Goal: Transaction & Acquisition: Purchase product/service

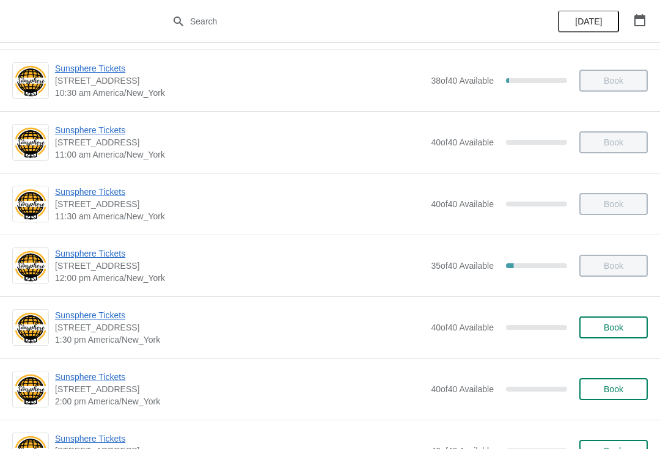
scroll to position [126, 0]
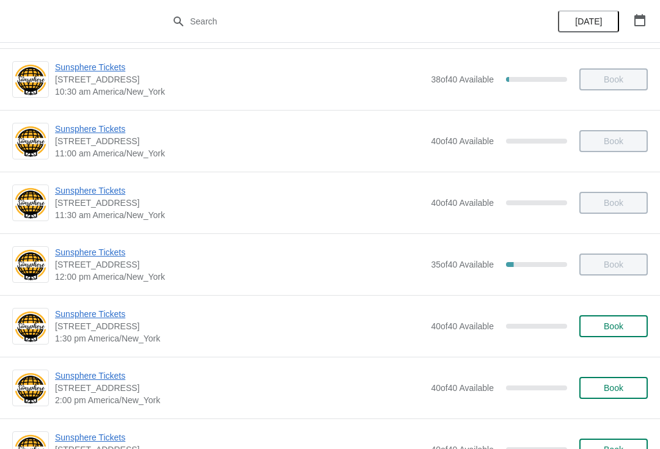
click at [622, 321] on span "Book" at bounding box center [614, 326] width 20 height 10
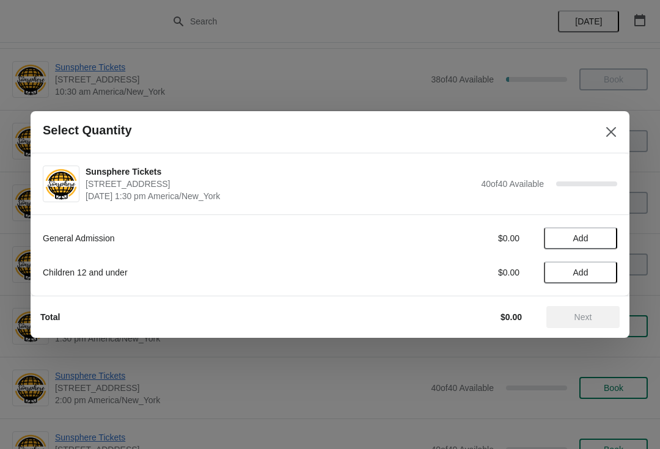
click at [600, 236] on span "Add" at bounding box center [580, 238] width 51 height 10
click at [600, 241] on icon at bounding box center [601, 238] width 13 height 13
click at [607, 238] on icon at bounding box center [601, 238] width 13 height 13
click at [605, 241] on icon at bounding box center [601, 238] width 13 height 13
click at [602, 244] on icon at bounding box center [601, 238] width 13 height 13
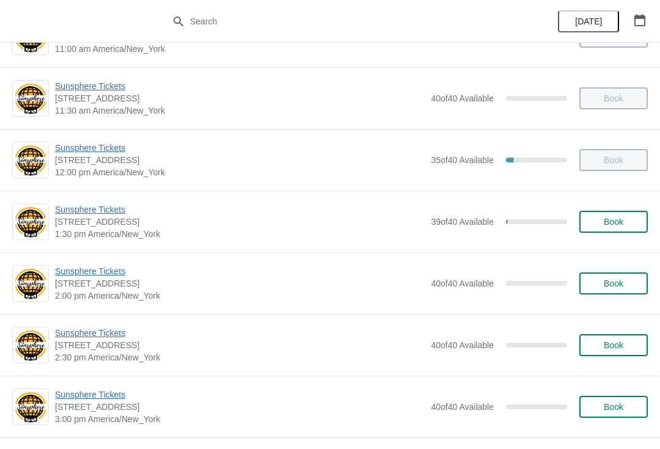
scroll to position [236, 0]
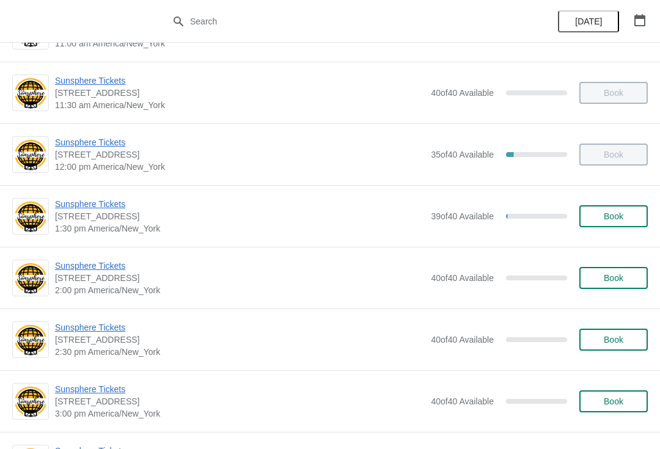
click at [620, 213] on span "Book" at bounding box center [614, 216] width 20 height 10
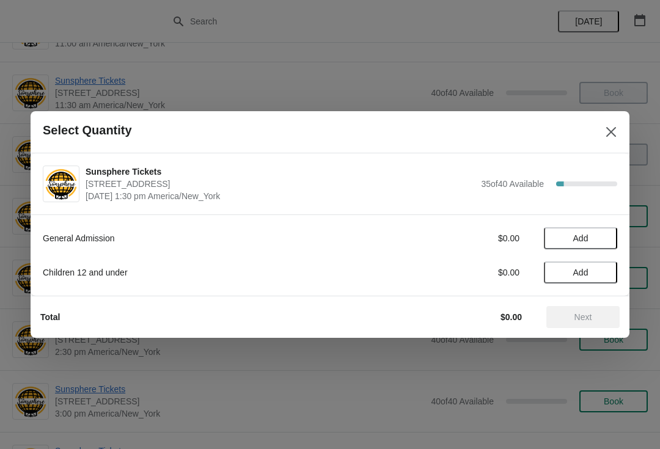
click at [600, 230] on button "Add" at bounding box center [580, 238] width 73 height 22
click at [583, 318] on span "Next" at bounding box center [583, 317] width 18 height 10
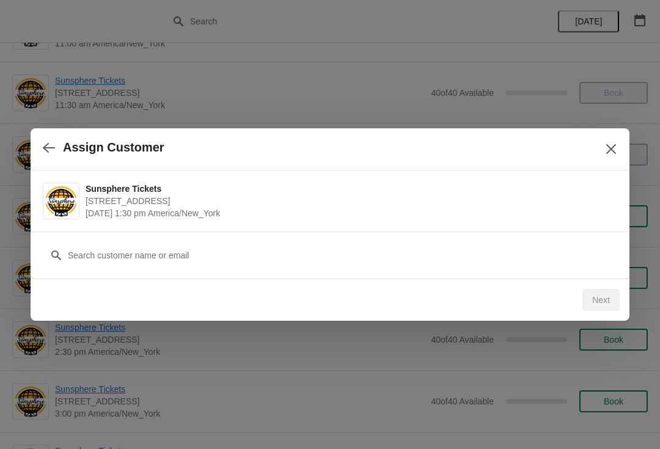
click at [505, 241] on div "Customer" at bounding box center [330, 249] width 574 height 34
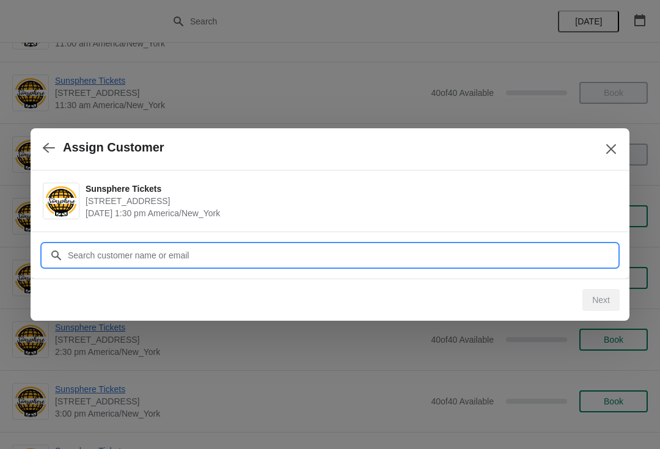
click at [370, 253] on input "Customer" at bounding box center [342, 255] width 550 height 22
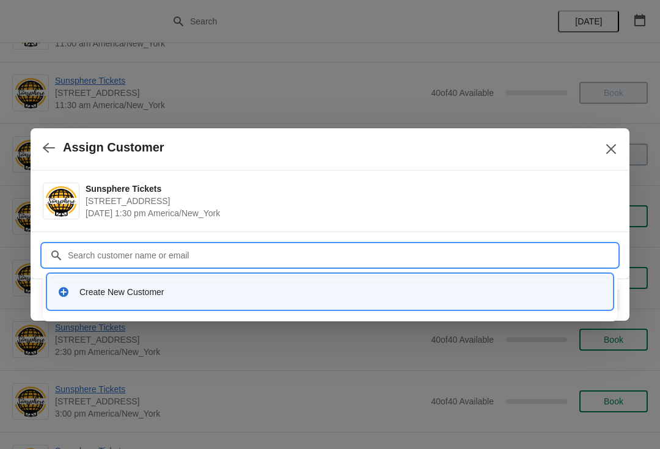
click at [310, 293] on div "Create New Customer" at bounding box center [340, 292] width 523 height 12
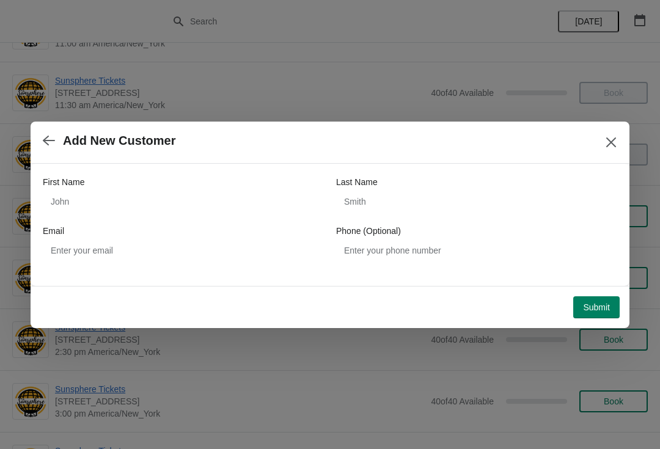
click at [214, 224] on div "First Name Last Name Email Phone (Optional)" at bounding box center [330, 219] width 574 height 86
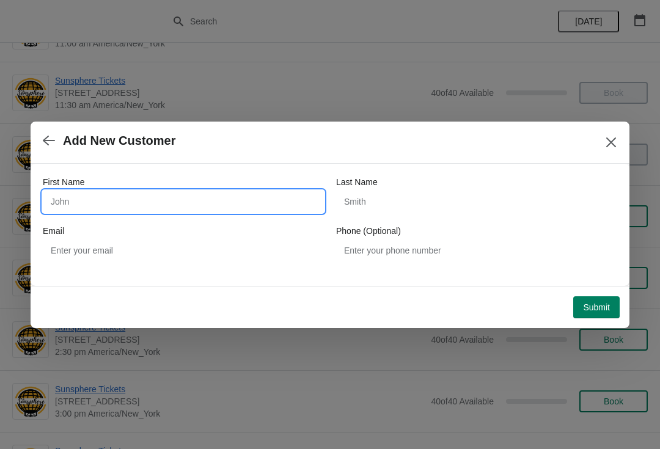
click at [213, 198] on input "First Name" at bounding box center [183, 202] width 281 height 22
type input "W"
click at [591, 298] on button "Submit" at bounding box center [596, 307] width 46 height 22
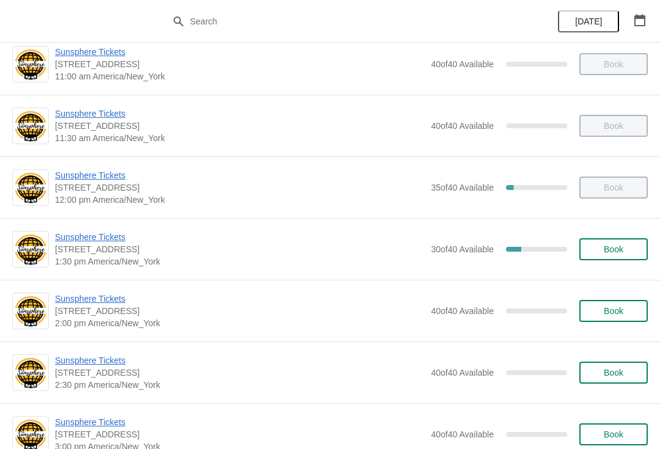
scroll to position [239, 0]
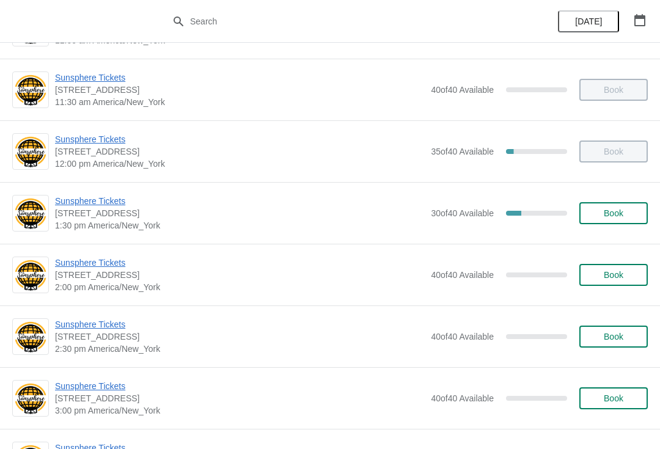
click at [623, 232] on div "Sunsphere Tickets [STREET_ADDRESS] 1:30 pm [GEOGRAPHIC_DATA]/New_York 30 of 40 …" at bounding box center [330, 213] width 660 height 62
click at [621, 216] on span "Book" at bounding box center [614, 213] width 20 height 10
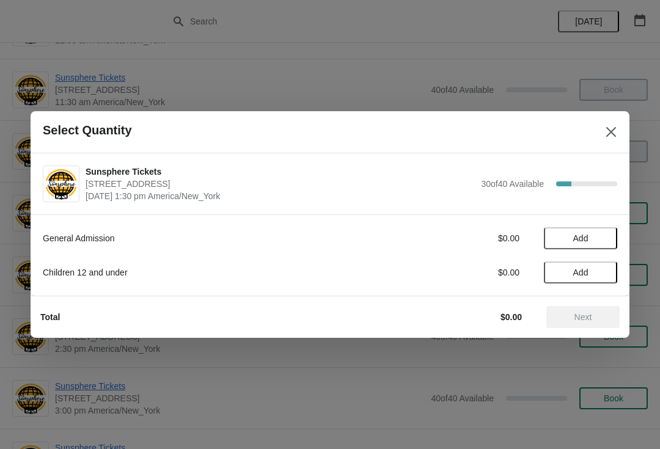
click at [602, 233] on span "Add" at bounding box center [580, 238] width 51 height 10
click at [591, 323] on button "Next" at bounding box center [582, 317] width 73 height 22
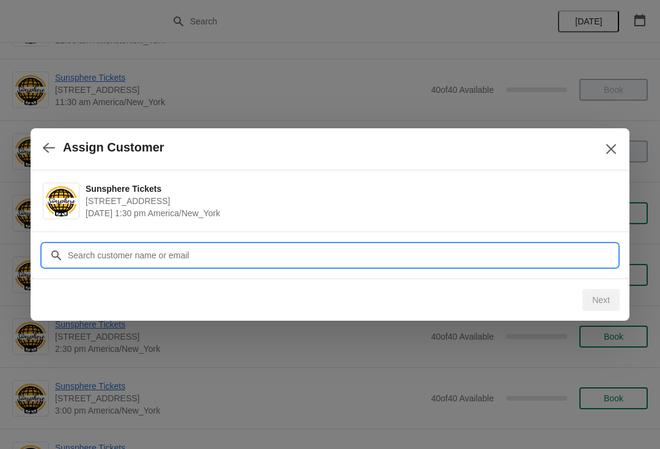
click at [527, 262] on input "Customer" at bounding box center [342, 255] width 550 height 22
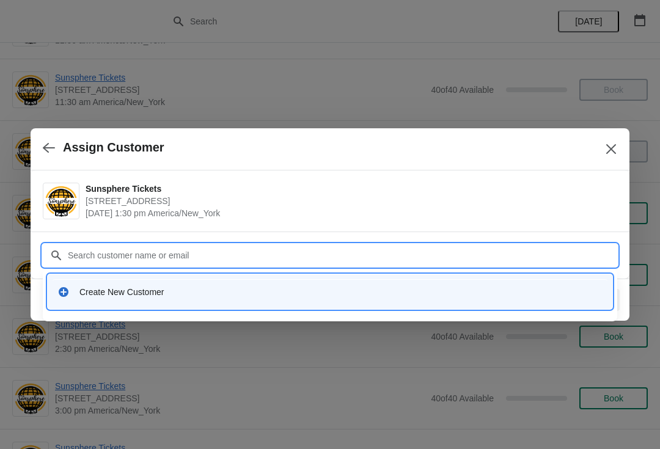
click at [338, 296] on div "Create New Customer" at bounding box center [340, 292] width 523 height 12
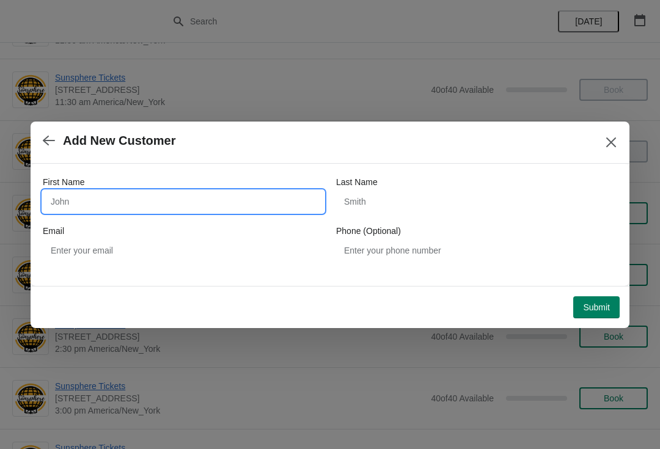
click at [219, 198] on input "First Name" at bounding box center [183, 202] width 281 height 22
type input "W"
click at [599, 296] on button "Submit" at bounding box center [596, 307] width 46 height 22
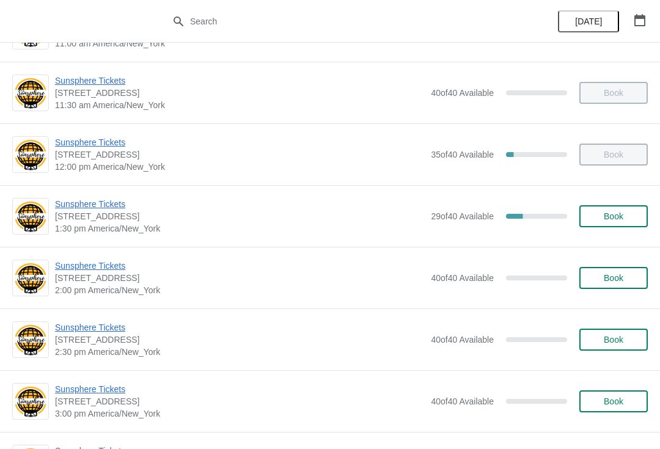
scroll to position [211, 0]
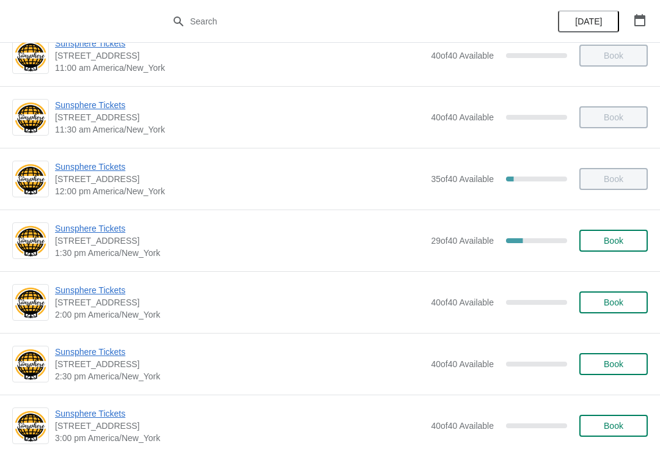
click at [611, 245] on span "Book" at bounding box center [614, 241] width 20 height 10
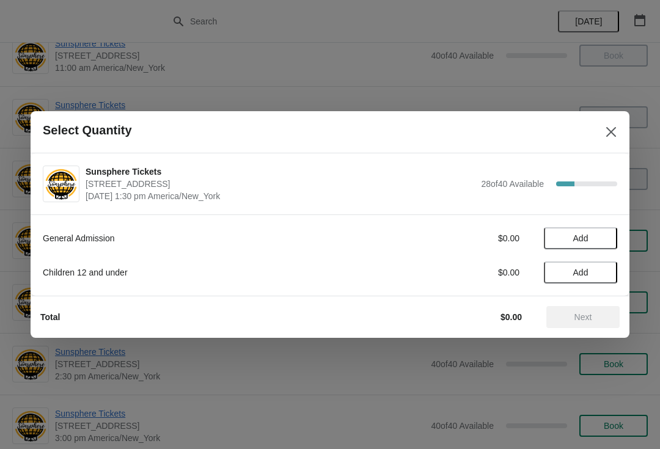
click at [605, 241] on span "Add" at bounding box center [580, 238] width 51 height 10
click at [604, 243] on icon at bounding box center [601, 238] width 13 height 13
click at [589, 310] on button "Next" at bounding box center [582, 317] width 73 height 22
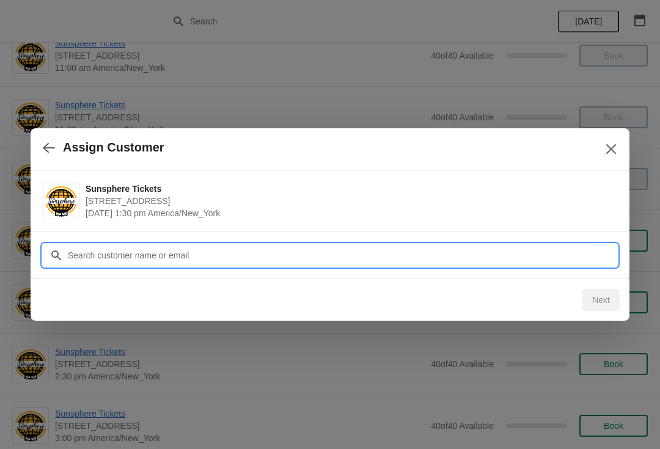
click at [545, 259] on input "Customer" at bounding box center [342, 255] width 550 height 22
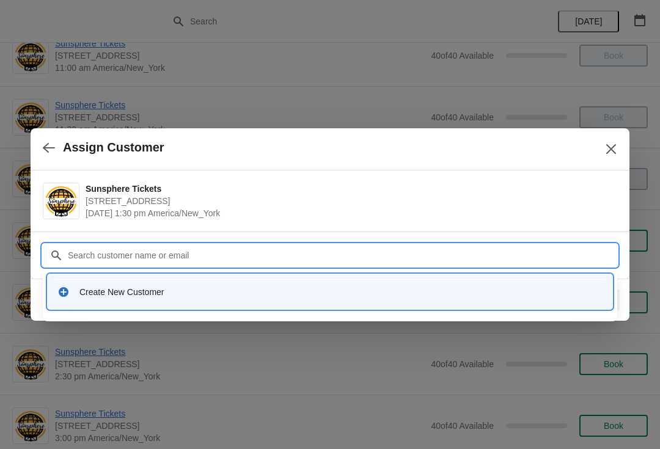
click at [275, 291] on div "Create New Customer" at bounding box center [340, 292] width 523 height 12
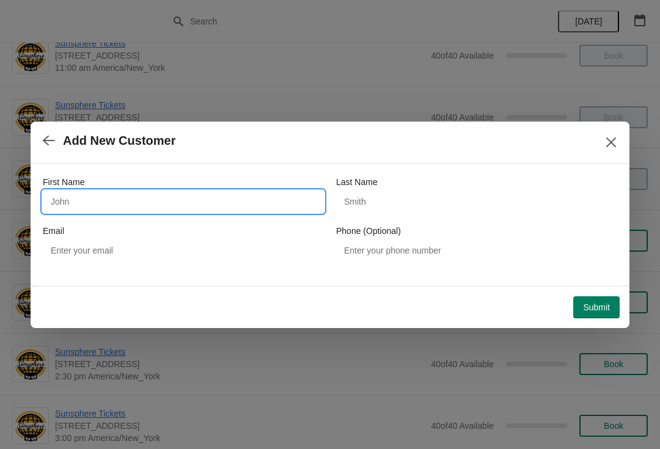
click at [213, 211] on input "First Name" at bounding box center [183, 202] width 281 height 22
type input "W"
click at [599, 292] on div "Submit" at bounding box center [327, 304] width 584 height 27
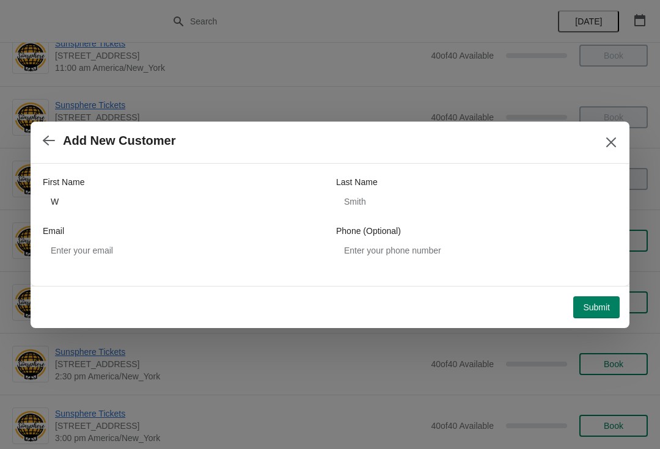
click at [604, 306] on span "Submit" at bounding box center [596, 307] width 27 height 10
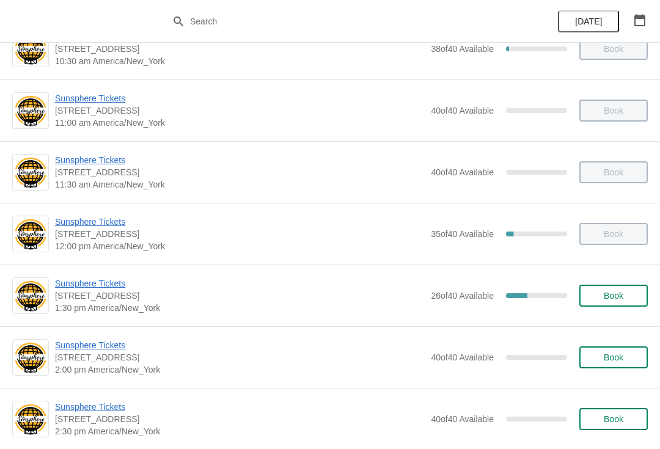
scroll to position [159, 0]
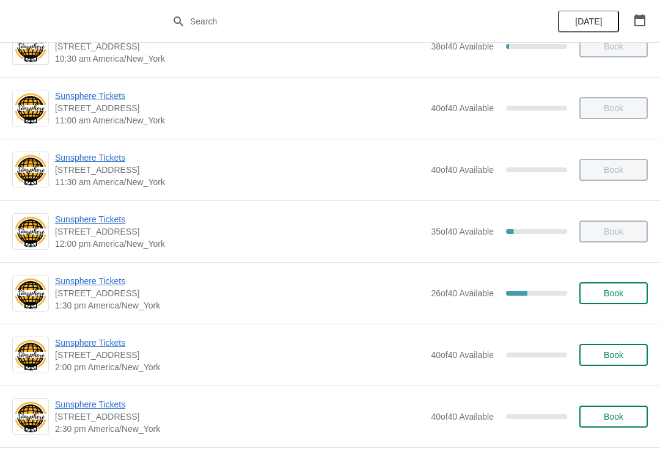
click at [626, 302] on button "Book" at bounding box center [613, 293] width 68 height 22
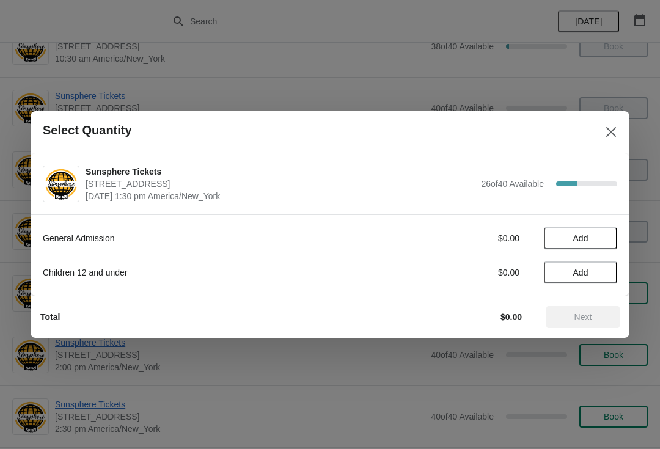
click at [602, 244] on button "Add" at bounding box center [580, 238] width 73 height 22
click at [606, 233] on icon at bounding box center [601, 238] width 13 height 13
click at [594, 316] on span "Next" at bounding box center [583, 317] width 54 height 10
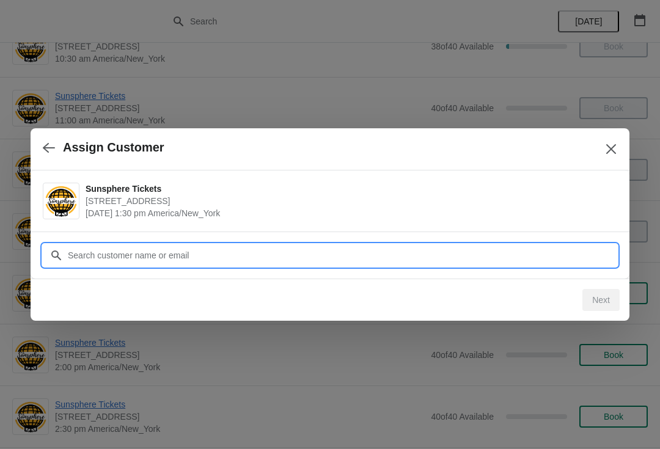
click at [558, 257] on input "Customer" at bounding box center [342, 255] width 550 height 22
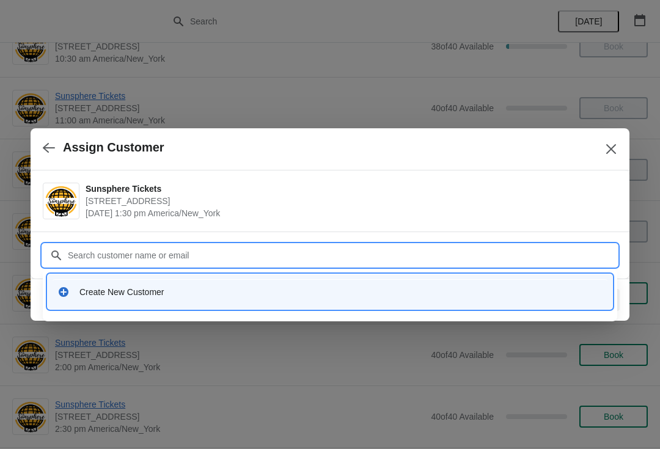
click at [403, 294] on div "Create New Customer" at bounding box center [340, 292] width 523 height 12
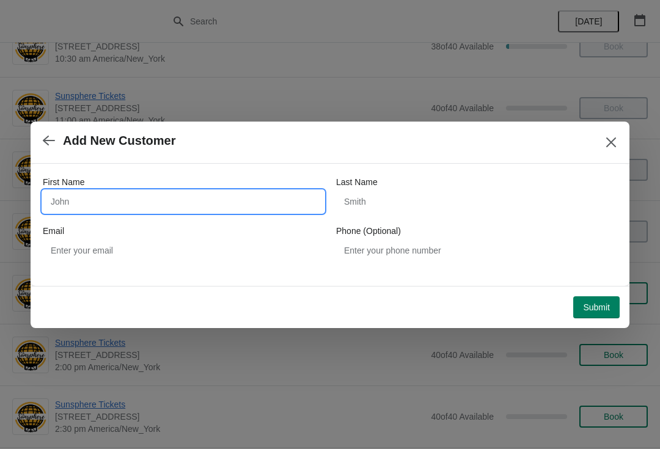
click at [264, 205] on input "First Name" at bounding box center [183, 202] width 281 height 22
type input "W"
click at [601, 296] on button "Submit" at bounding box center [596, 307] width 46 height 22
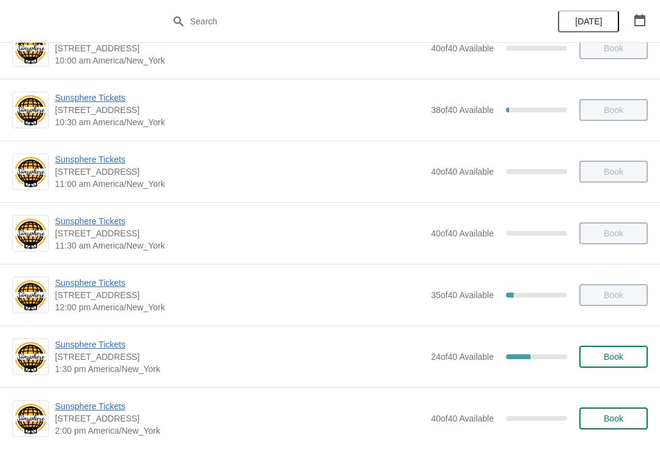
scroll to position [215, 0]
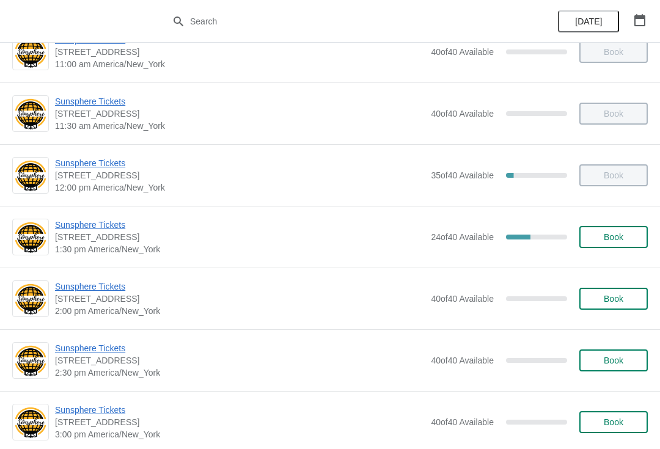
click at [615, 241] on span "Book" at bounding box center [614, 237] width 20 height 10
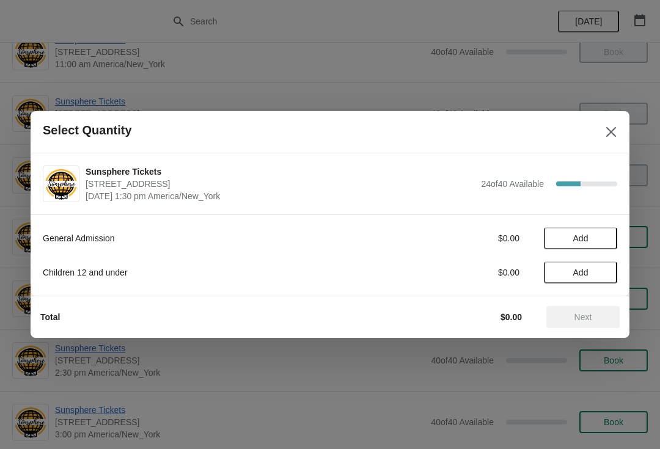
click at [601, 235] on span "Add" at bounding box center [580, 238] width 51 height 10
click at [604, 243] on icon at bounding box center [601, 238] width 13 height 13
click at [577, 315] on span "Next" at bounding box center [583, 317] width 18 height 10
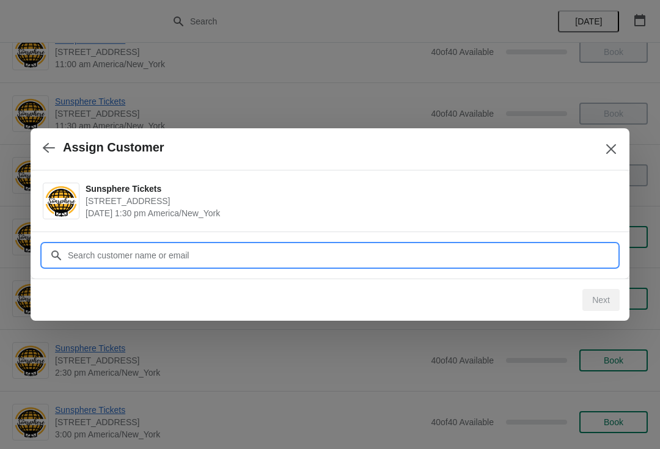
click at [538, 250] on input "Customer" at bounding box center [342, 255] width 550 height 22
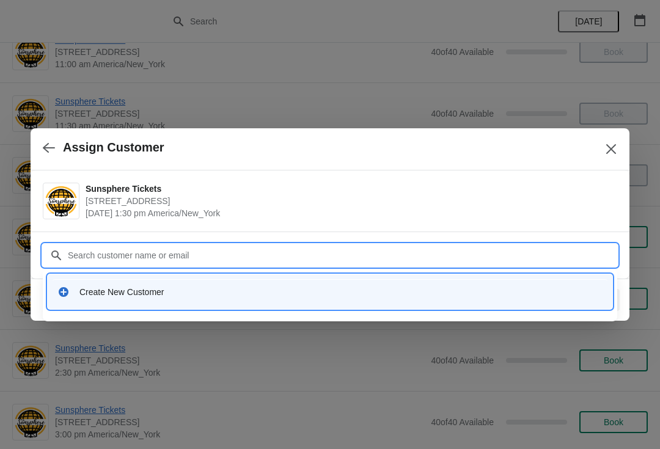
click at [236, 279] on div "Create New Customer" at bounding box center [330, 291] width 564 height 35
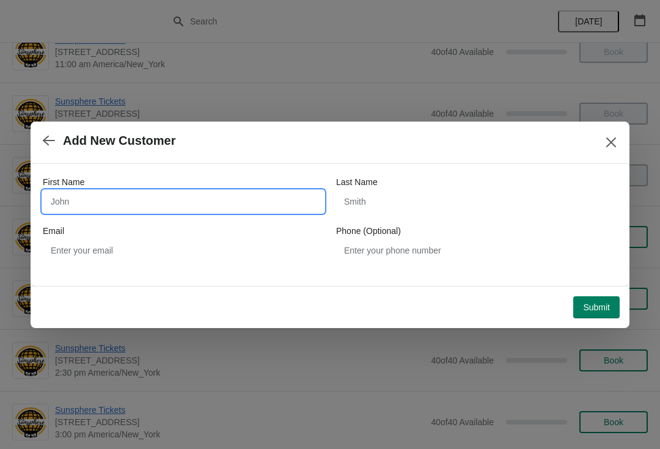
click at [240, 196] on input "First Name" at bounding box center [183, 202] width 281 height 22
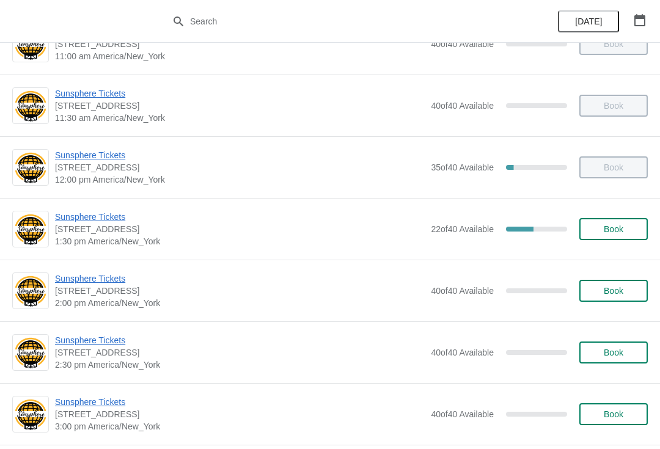
scroll to position [233, 0]
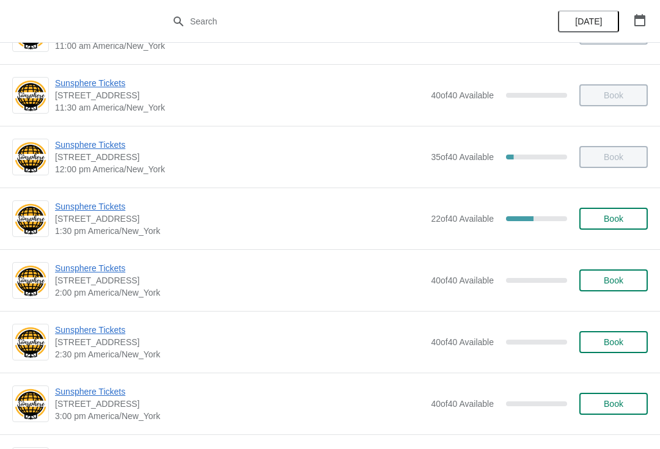
click at [616, 229] on button "Book" at bounding box center [613, 219] width 68 height 22
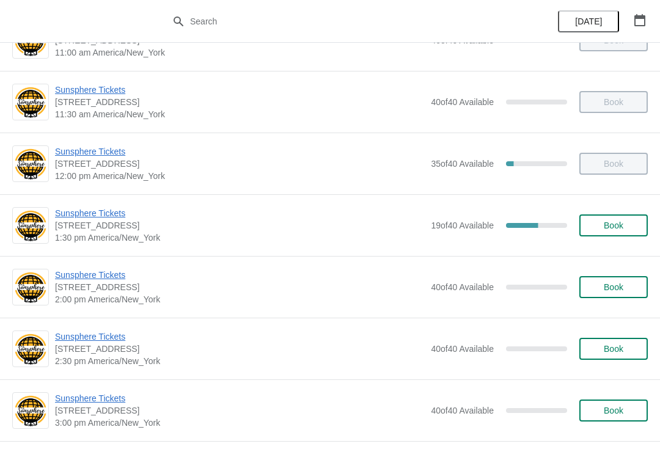
scroll to position [222, 0]
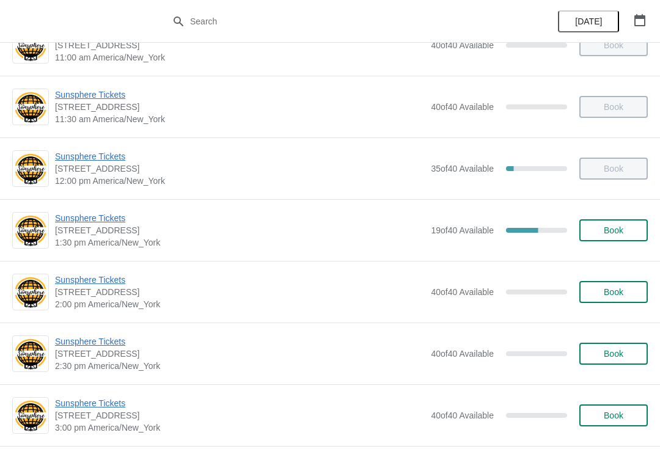
click at [618, 223] on button "Book" at bounding box center [613, 230] width 68 height 22
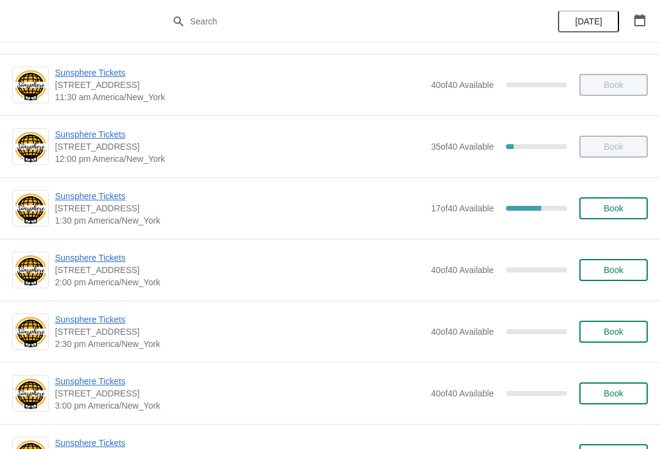
scroll to position [243, 0]
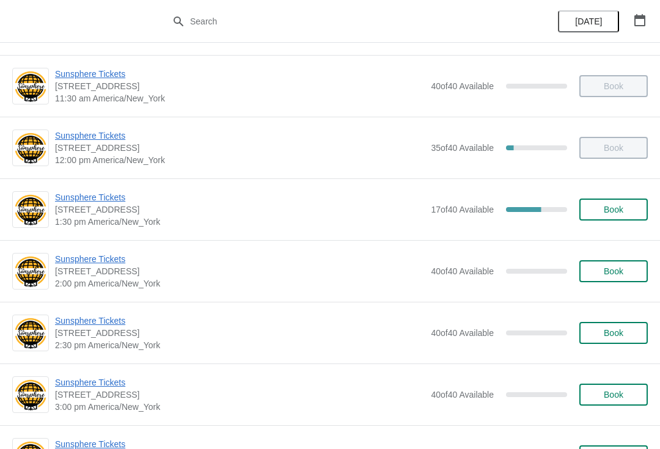
click at [605, 202] on button "Book" at bounding box center [613, 210] width 68 height 22
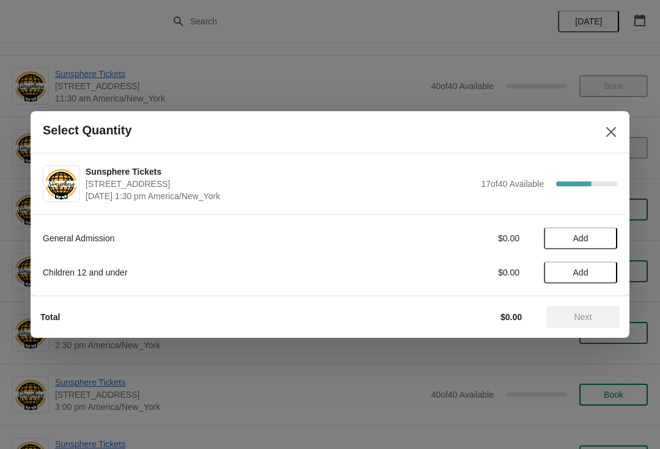
click at [599, 237] on span "Add" at bounding box center [580, 238] width 51 height 10
click at [600, 239] on icon at bounding box center [601, 238] width 13 height 13
click at [585, 310] on button "Next" at bounding box center [582, 317] width 73 height 22
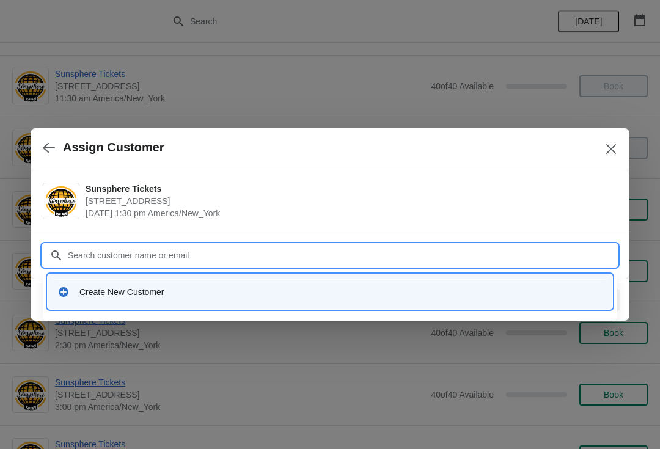
click at [241, 286] on div "Create New Customer" at bounding box center [340, 292] width 523 height 12
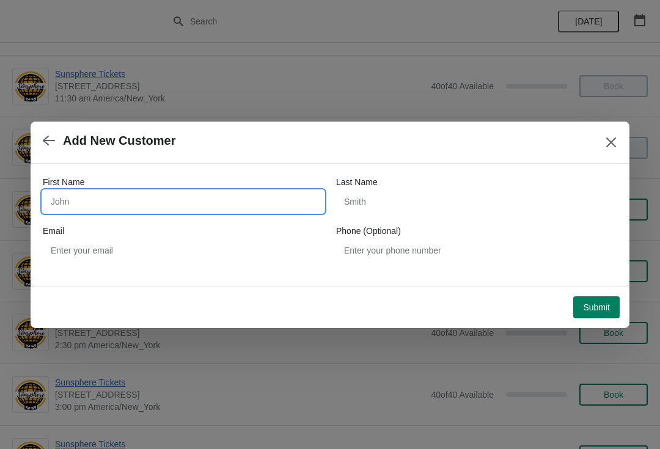
click at [210, 206] on input "First Name" at bounding box center [183, 202] width 281 height 22
type input "W"
click at [607, 299] on button "Submit" at bounding box center [596, 307] width 46 height 22
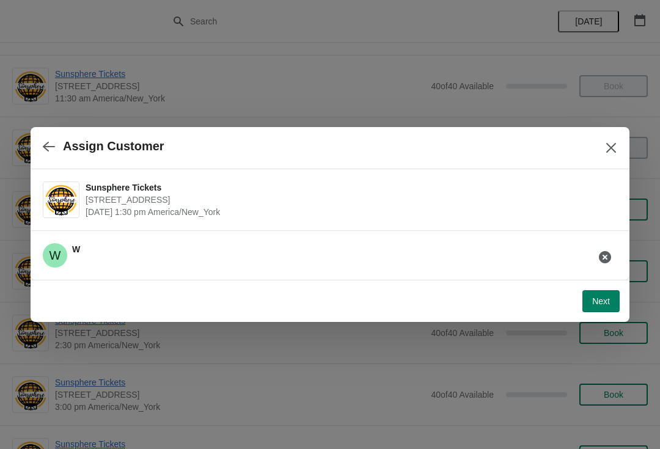
click at [596, 296] on span "Next" at bounding box center [601, 301] width 18 height 10
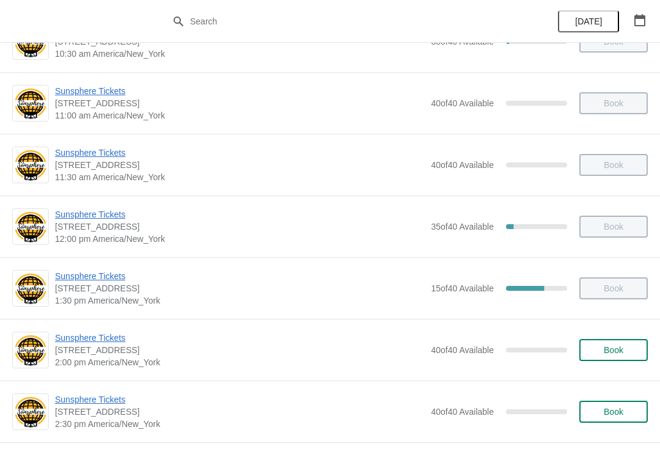
scroll to position [195, 0]
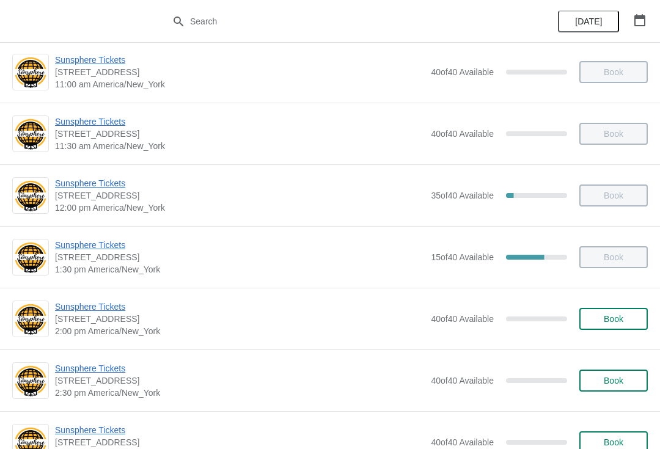
click at [627, 319] on span "Book" at bounding box center [613, 319] width 46 height 10
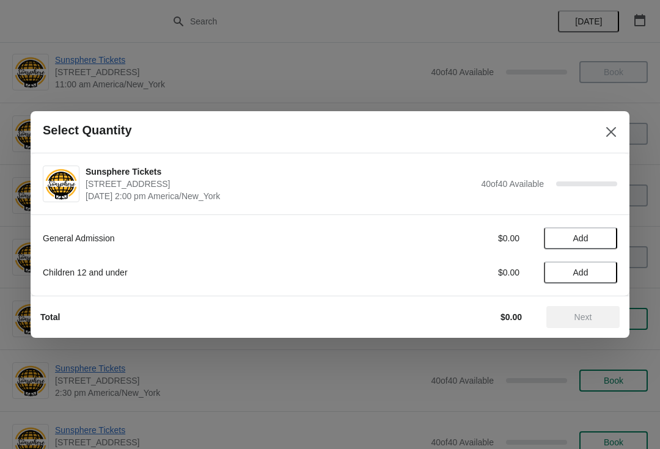
click at [605, 239] on span "Add" at bounding box center [580, 238] width 51 height 10
click at [599, 243] on icon at bounding box center [601, 238] width 13 height 13
click at [597, 249] on div "General Admission $20.00 2" at bounding box center [330, 238] width 574 height 22
click at [607, 236] on icon at bounding box center [601, 238] width 13 height 13
click at [597, 321] on span "Next" at bounding box center [583, 317] width 54 height 10
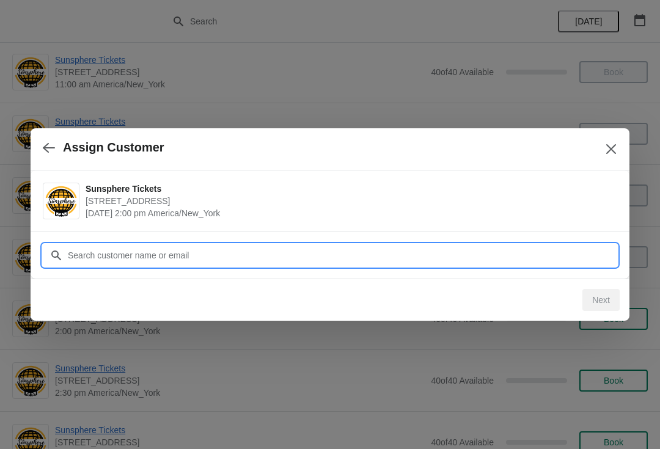
click at [575, 249] on input "Customer" at bounding box center [342, 255] width 550 height 22
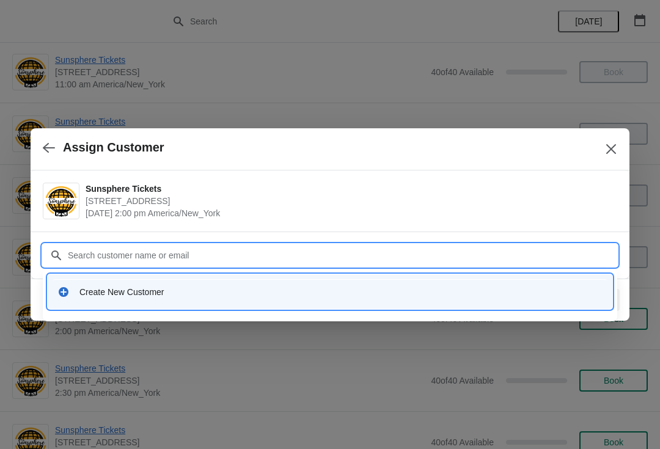
click at [406, 308] on div "Create New Customer" at bounding box center [330, 291] width 564 height 35
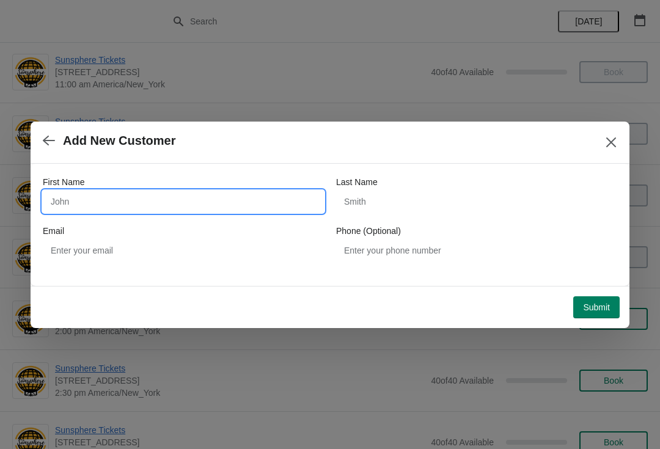
click at [276, 211] on input "First Name" at bounding box center [183, 202] width 281 height 22
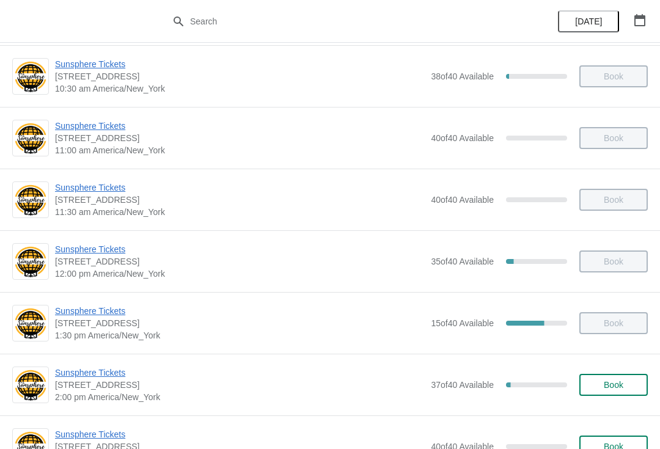
scroll to position [131, 0]
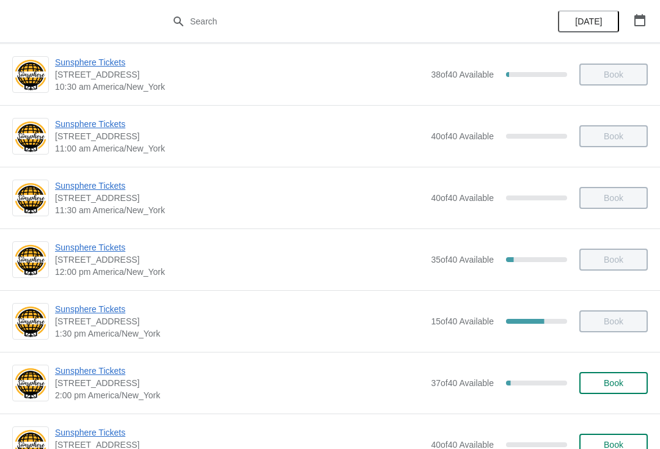
click at [626, 384] on span "Book" at bounding box center [613, 383] width 46 height 10
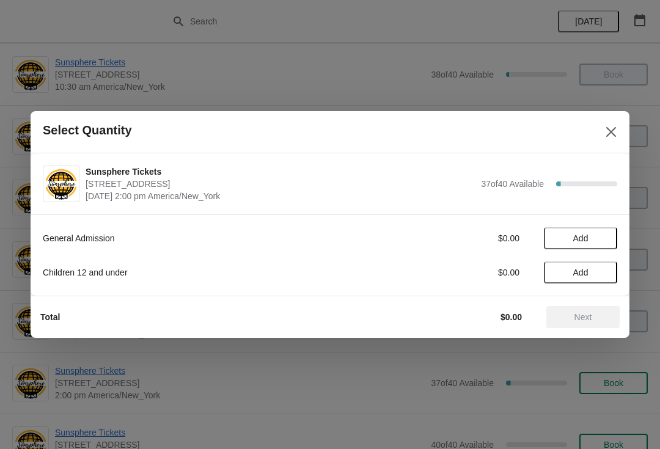
click at [596, 229] on button "Add" at bounding box center [580, 238] width 73 height 22
click at [604, 236] on icon at bounding box center [601, 238] width 13 height 13
click at [588, 315] on span "Next" at bounding box center [583, 317] width 18 height 10
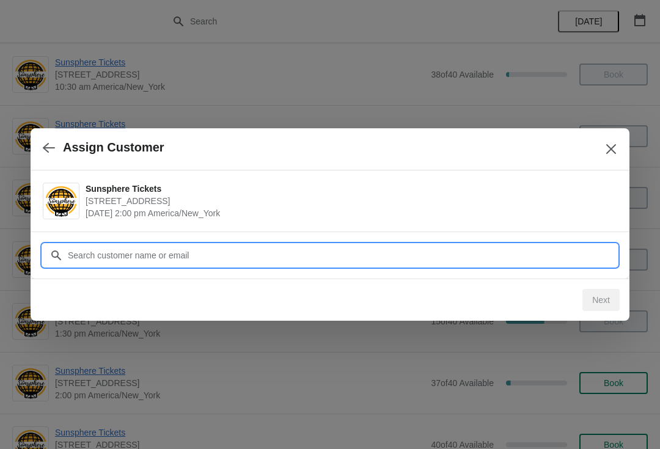
click at [507, 257] on input "Customer" at bounding box center [342, 255] width 550 height 22
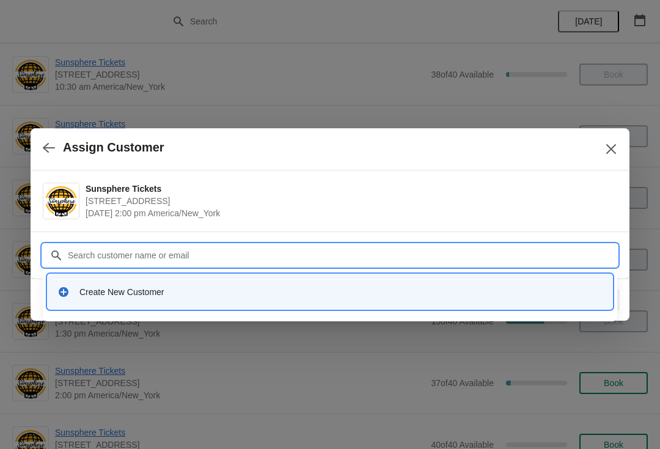
click at [281, 286] on div "Create New Customer" at bounding box center [340, 292] width 523 height 12
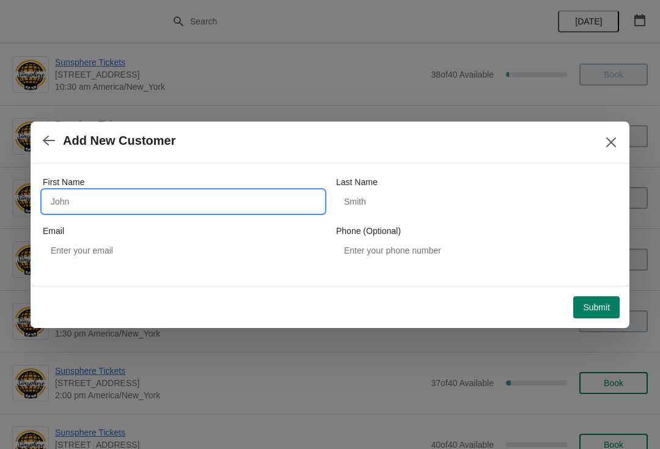
click at [142, 211] on input "First Name" at bounding box center [183, 202] width 281 height 22
paste input "I"
type input "I"
type input "W"
click at [595, 300] on button "Submit" at bounding box center [596, 307] width 46 height 22
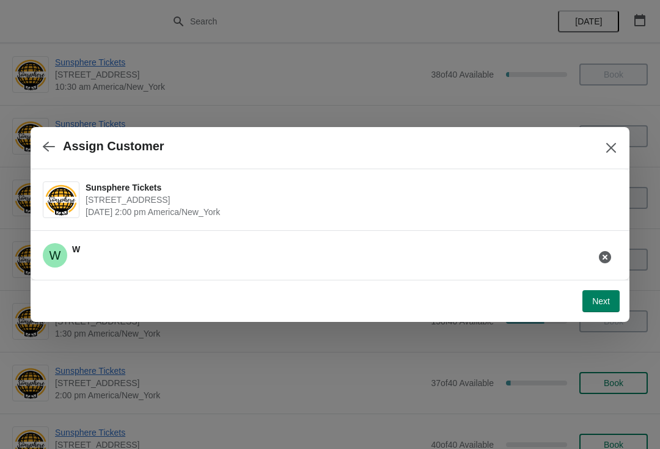
click at [599, 311] on button "Next" at bounding box center [600, 301] width 37 height 22
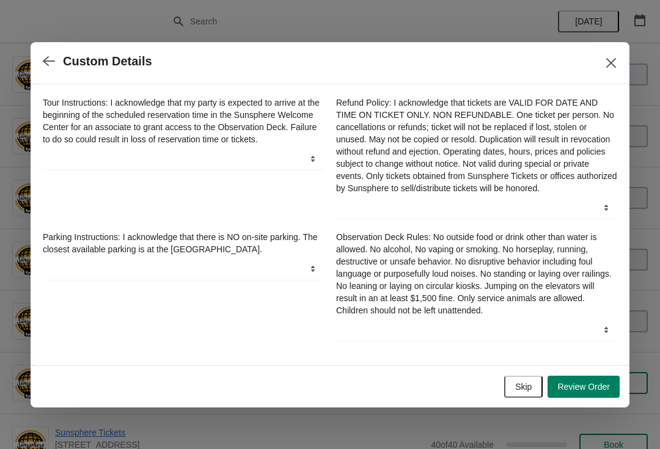
click at [522, 390] on span "Skip" at bounding box center [523, 387] width 16 height 10
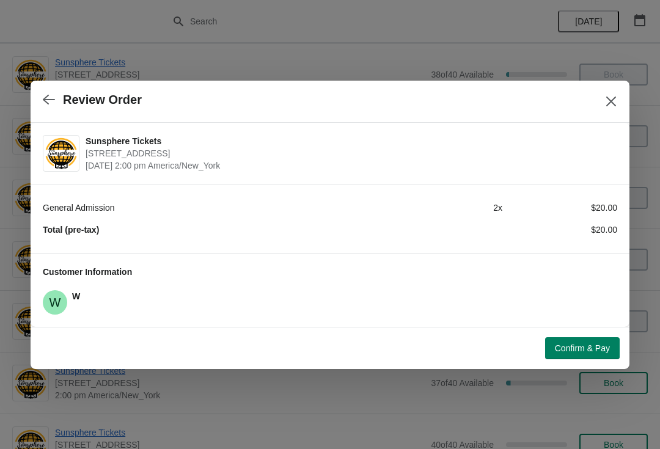
click at [578, 349] on span "Confirm & Pay" at bounding box center [582, 348] width 55 height 10
